Goal: Information Seeking & Learning: Learn about a topic

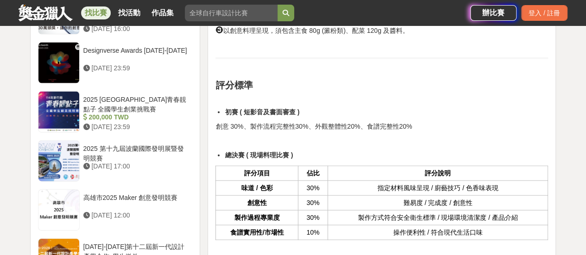
scroll to position [1018, 0]
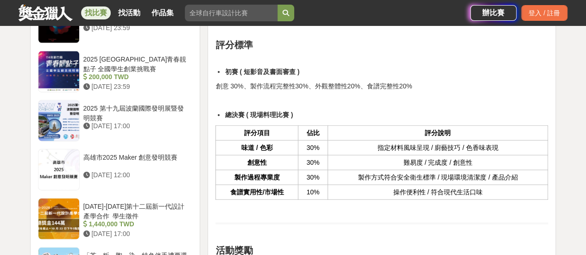
click at [506, 126] on th "評分說明" at bounding box center [437, 133] width 220 height 15
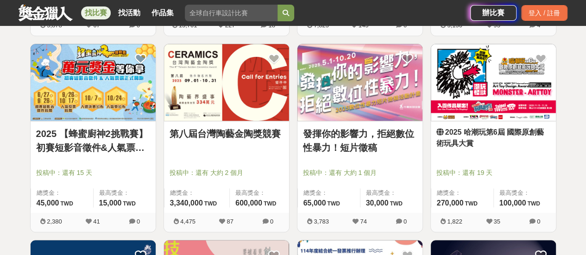
scroll to position [370, 0]
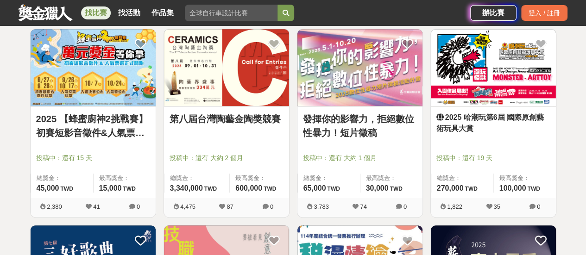
click at [492, 60] on img at bounding box center [492, 67] width 125 height 77
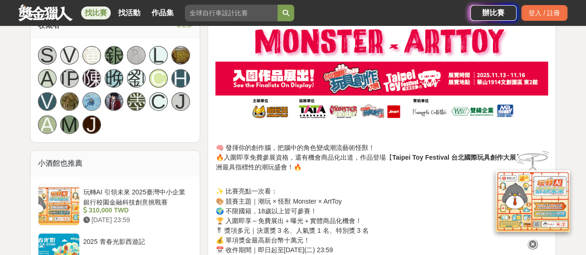
scroll to position [741, 0]
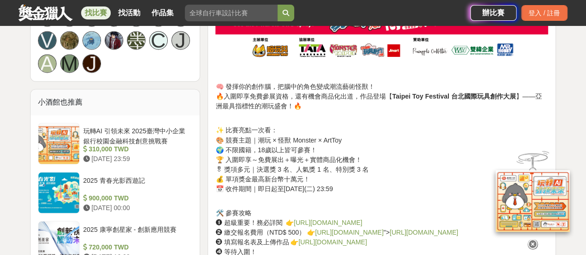
click at [345, 221] on link "https://lihi.cc/ImcLa" at bounding box center [327, 221] width 69 height 7
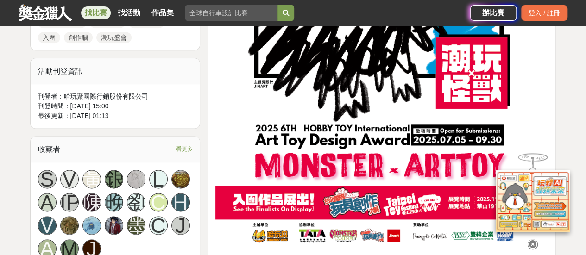
scroll to position [463, 0]
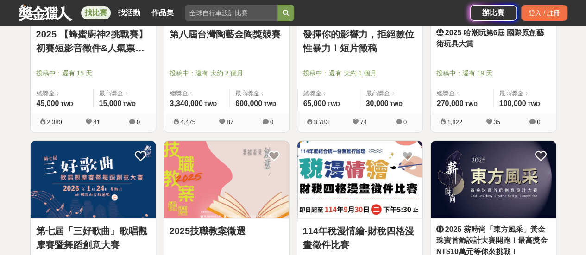
scroll to position [509, 0]
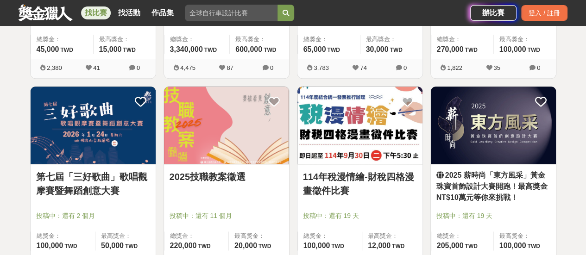
click at [187, 156] on img at bounding box center [226, 125] width 125 height 77
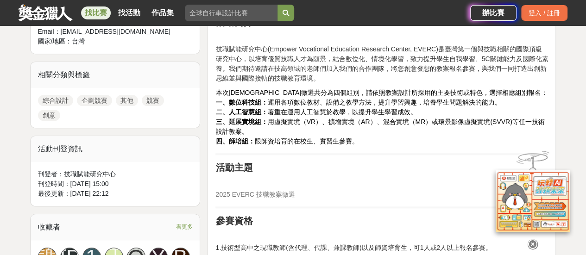
scroll to position [417, 0]
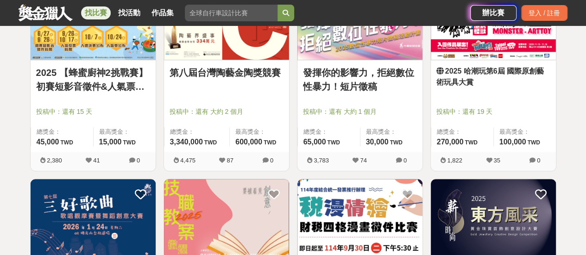
scroll to position [509, 0]
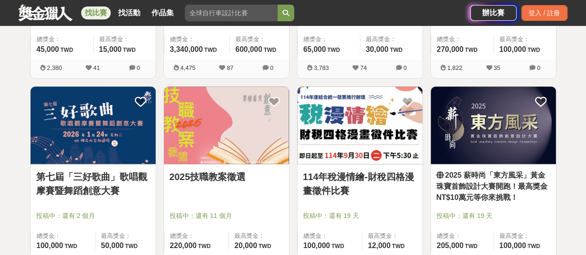
click at [92, 123] on img at bounding box center [93, 125] width 125 height 77
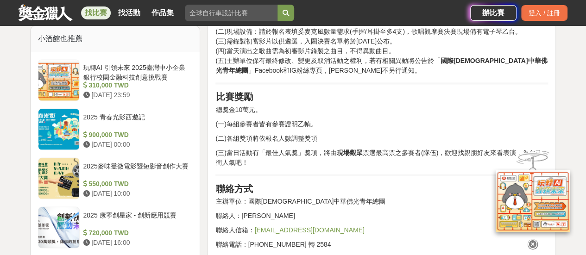
scroll to position [926, 0]
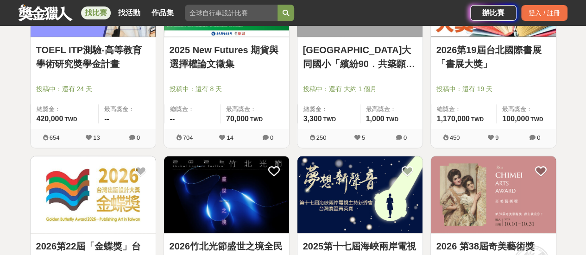
scroll to position [879, 0]
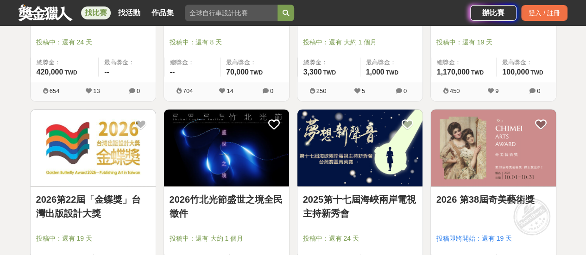
click at [479, 169] on img at bounding box center [492, 148] width 125 height 77
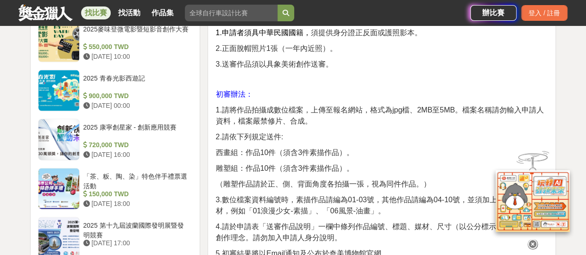
scroll to position [1018, 0]
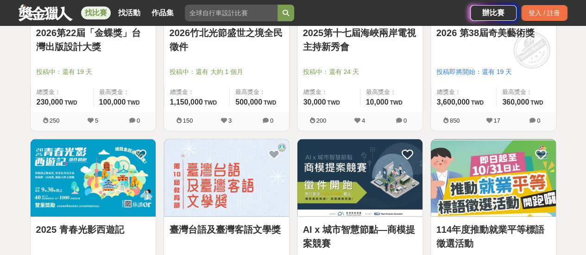
scroll to position [1065, 0]
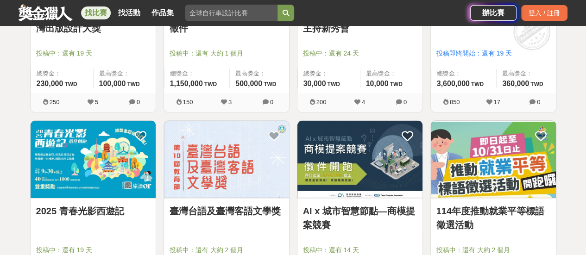
click at [254, 212] on link "臺灣台語及臺灣客語文學獎" at bounding box center [226, 211] width 114 height 14
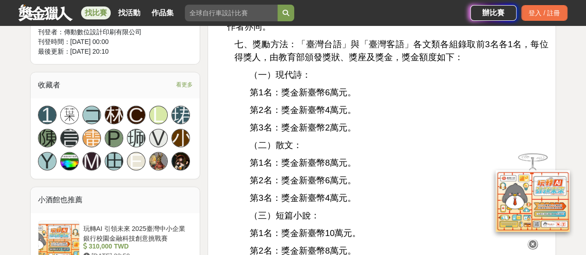
scroll to position [648, 0]
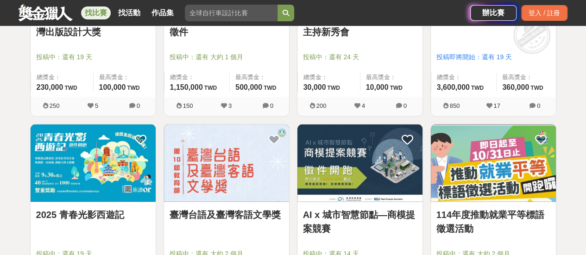
scroll to position [1065, 0]
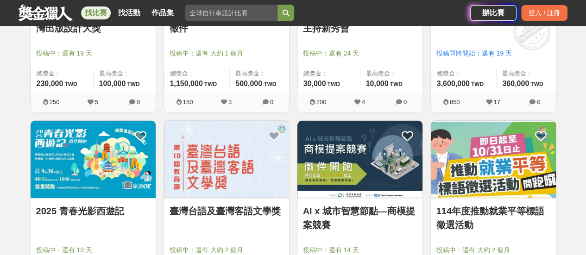
click at [356, 177] on img at bounding box center [359, 159] width 125 height 77
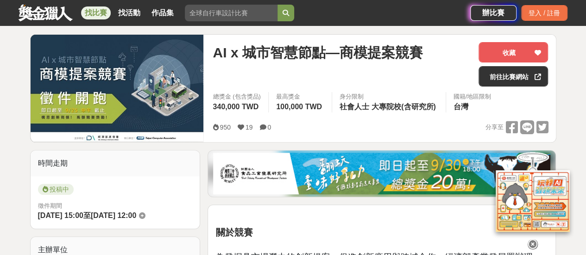
scroll to position [93, 0]
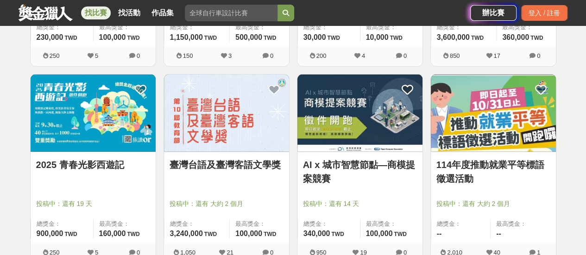
scroll to position [1157, 0]
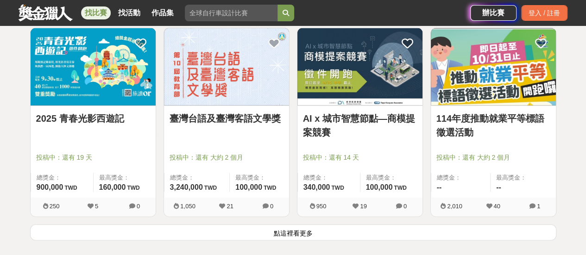
click at [502, 123] on link "114年度推動就業平等標語徵選活動" at bounding box center [493, 126] width 114 height 28
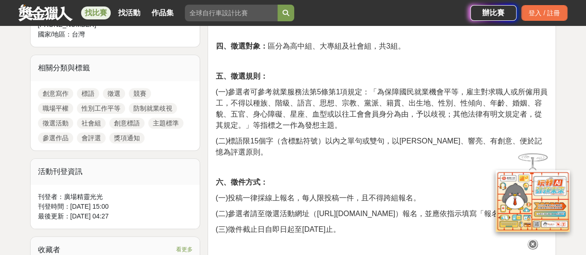
scroll to position [417, 0]
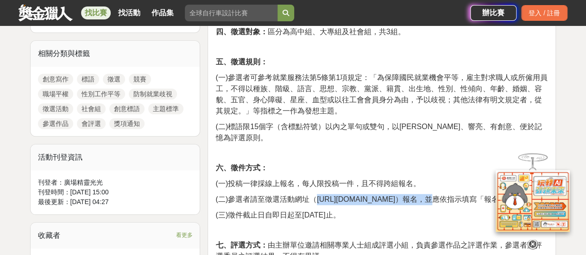
drag, startPoint x: 316, startPoint y: 187, endPoint x: 399, endPoint y: 188, distance: 83.8
click at [399, 195] on span "(二)參選者請至徵選活動網址（https://reurl.cc/VWENZZ）報名，並應依指示填寫「報名表單」。" at bounding box center [371, 199] width 313 height 8
copy span "https://reurl.cc/VWENZZ"
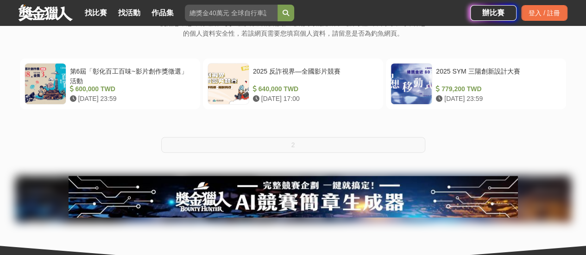
scroll to position [185, 0]
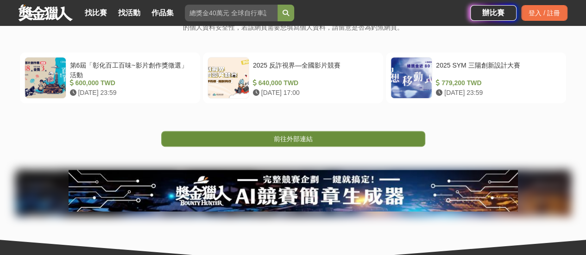
click at [317, 143] on link "前往外部連結" at bounding box center [293, 139] width 264 height 16
